Goal: Task Accomplishment & Management: Use online tool/utility

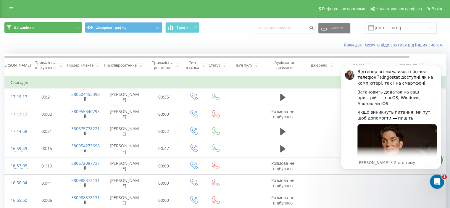
click at [65, 32] on button "Всі дзвінки" at bounding box center [43, 27] width 78 height 11
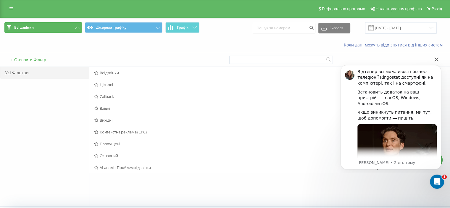
click at [63, 28] on button "Всі дзвінки" at bounding box center [43, 27] width 78 height 11
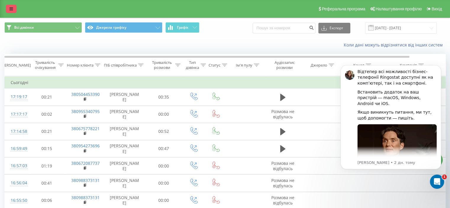
click at [15, 11] on link at bounding box center [11, 9] width 11 height 8
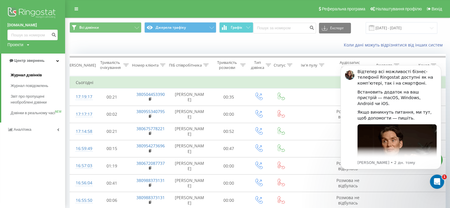
click at [41, 73] on link "Журнал дзвінків" at bounding box center [38, 75] width 54 height 11
click at [103, 44] on div "Коли дані можуть відрізнятися вiд інших систем" at bounding box center [257, 45] width 385 height 14
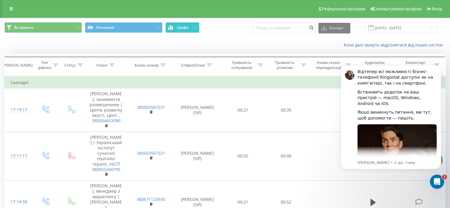
click at [180, 28] on span "Графік" at bounding box center [183, 27] width 12 height 4
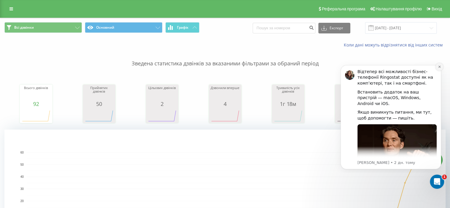
click at [440, 68] on icon "Dismiss notification" at bounding box center [439, 66] width 3 height 3
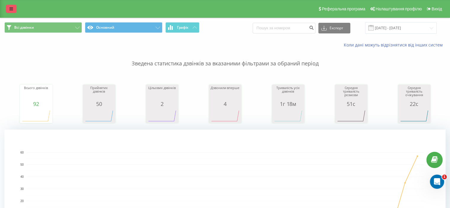
click at [16, 12] on link at bounding box center [11, 9] width 11 height 8
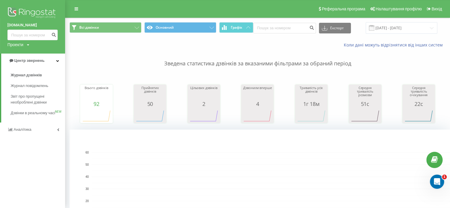
click at [20, 132] on span "Аналiтика" at bounding box center [23, 129] width 18 height 4
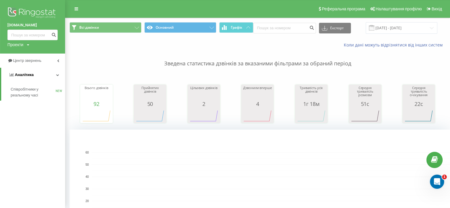
click at [41, 76] on link "Аналiтика" at bounding box center [33, 75] width 64 height 14
click at [122, 60] on p "Зведена статистика дзвінків за вказаними фільтрами за обраний період" at bounding box center [258, 58] width 376 height 20
click at [17, 15] on img at bounding box center [32, 13] width 50 height 15
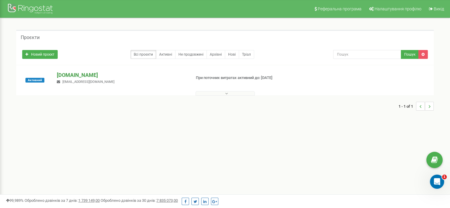
click at [86, 76] on p "[DOMAIN_NAME]" at bounding box center [121, 75] width 129 height 8
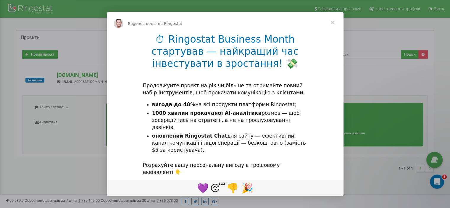
click at [333, 20] on span "Закрити" at bounding box center [333, 22] width 21 height 21
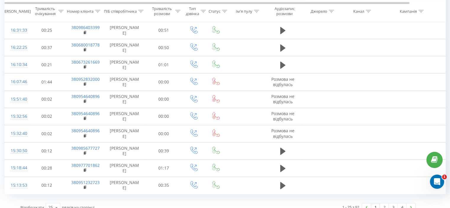
scroll to position [533, 0]
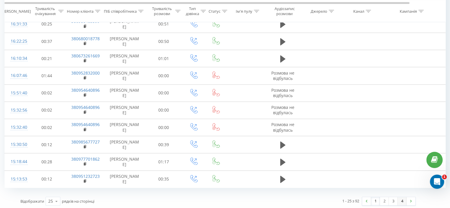
click at [402, 199] on link "4" at bounding box center [402, 201] width 9 height 8
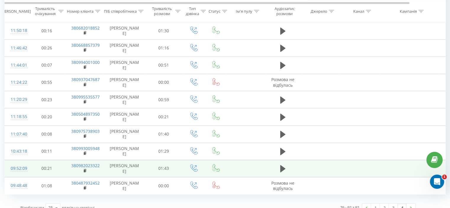
scroll to position [396, 0]
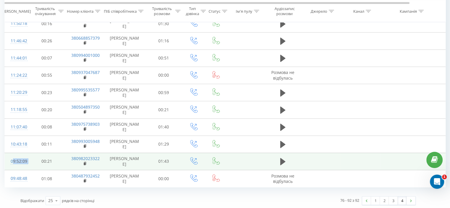
drag, startPoint x: 12, startPoint y: 161, endPoint x: 29, endPoint y: 161, distance: 17.8
click at [29, 161] on tr "09:52:09 00:21 380982023322 Сергій Кобилянський 01:43" at bounding box center [245, 161] width 480 height 17
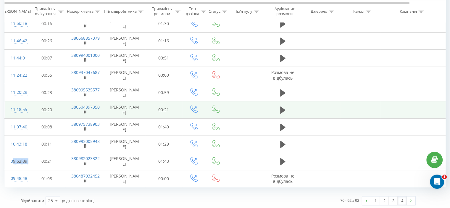
copy div "09:52:09"
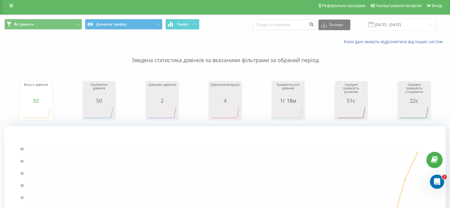
scroll to position [0, 0]
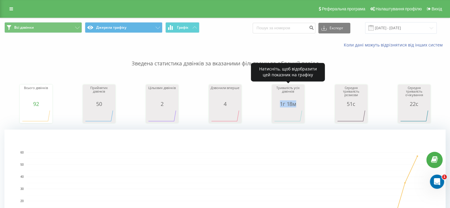
drag, startPoint x: 299, startPoint y: 104, endPoint x: 276, endPoint y: 104, distance: 22.5
click at [277, 104] on div "1г 18м" at bounding box center [289, 104] width 30 height 6
copy div "1г 18м"
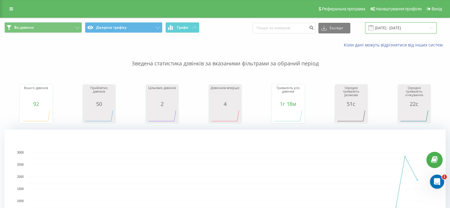
click at [397, 28] on input "[DATE] - [DATE]" at bounding box center [401, 28] width 72 height 12
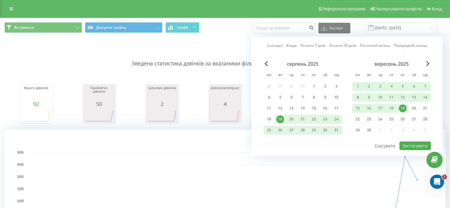
click at [404, 108] on div "19" at bounding box center [403, 109] width 8 height 8
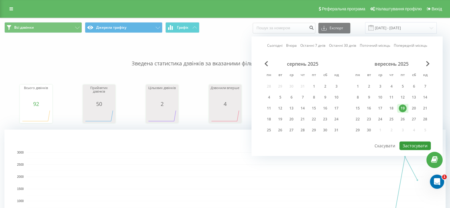
click at [411, 145] on button "Застосувати" at bounding box center [415, 146] width 31 height 9
type input "19.09.2025 - 19.09.2025"
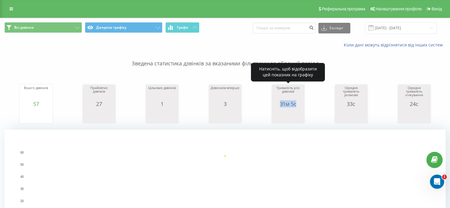
drag, startPoint x: 275, startPoint y: 103, endPoint x: 299, endPoint y: 104, distance: 23.1
click at [299, 104] on div "31м 5с" at bounding box center [289, 104] width 30 height 6
copy div "31м 5с"
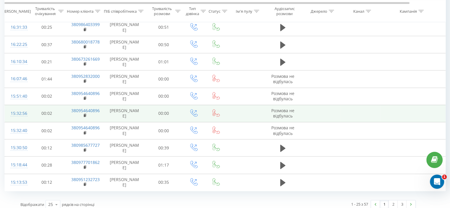
scroll to position [533, 0]
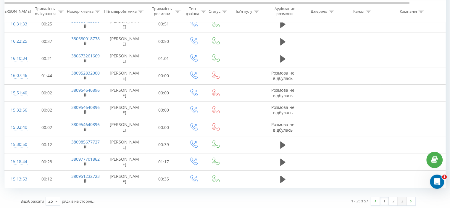
click at [403, 200] on link "3" at bounding box center [402, 201] width 9 height 8
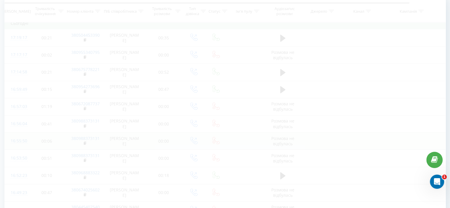
scroll to position [225, 0]
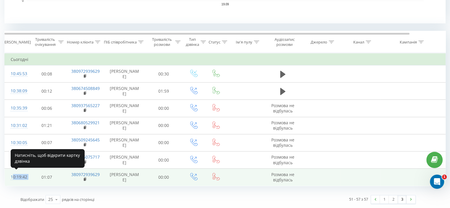
drag, startPoint x: 31, startPoint y: 177, endPoint x: 11, endPoint y: 176, distance: 19.9
click at [11, 176] on tr "10:19:42 01:07 380972939629 Сергій Кобилянський 00:00 Розмова не відбулась" at bounding box center [245, 177] width 480 height 17
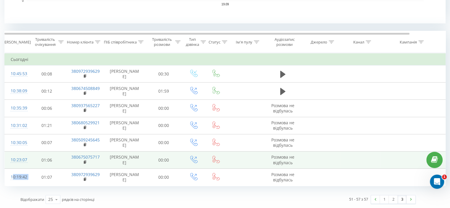
copy div "10:19:42"
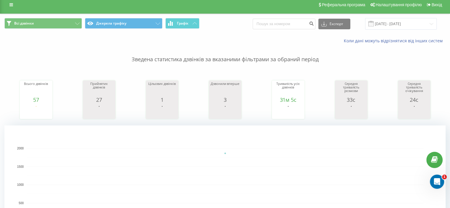
scroll to position [0, 0]
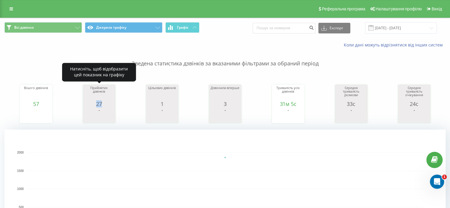
drag, startPoint x: 93, startPoint y: 103, endPoint x: 107, endPoint y: 103, distance: 13.6
click at [107, 103] on div "27" at bounding box center [99, 104] width 30 height 6
copy div "27"
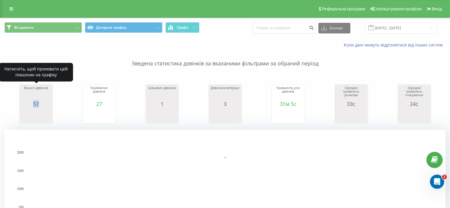
drag, startPoint x: 45, startPoint y: 103, endPoint x: 24, endPoint y: 101, distance: 20.8
click at [24, 101] on div "57" at bounding box center [36, 104] width 30 height 6
copy div "57"
